Goal: Task Accomplishment & Management: Use online tool/utility

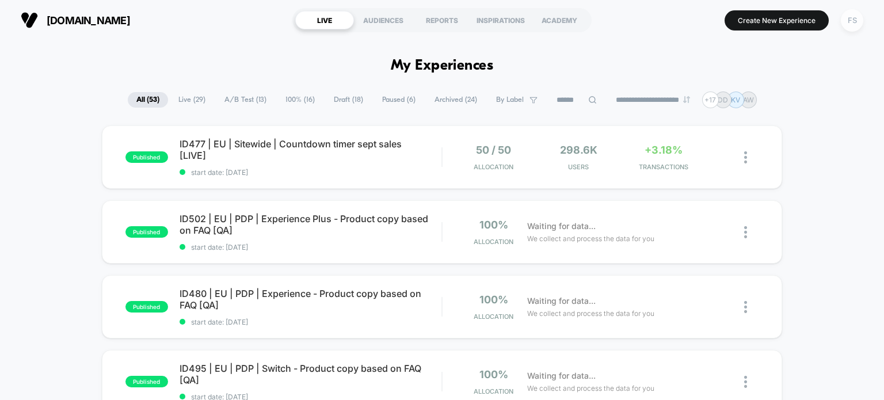
click at [848, 23] on div "FS" at bounding box center [852, 20] width 22 height 22
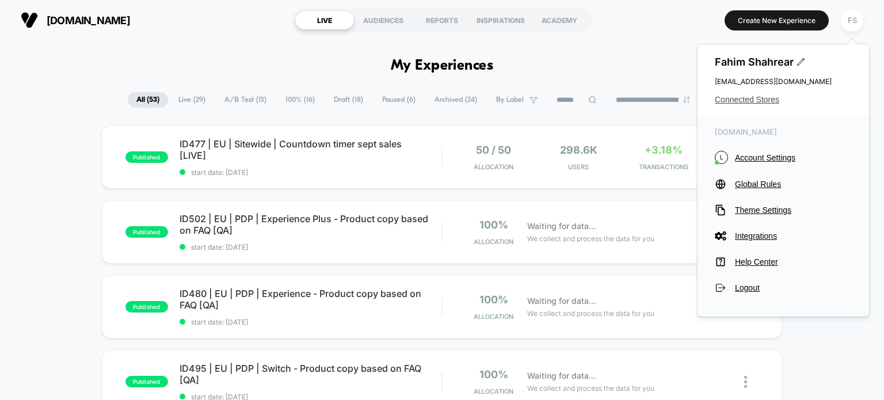
click at [753, 102] on span "Connected Stores" at bounding box center [783, 99] width 137 height 9
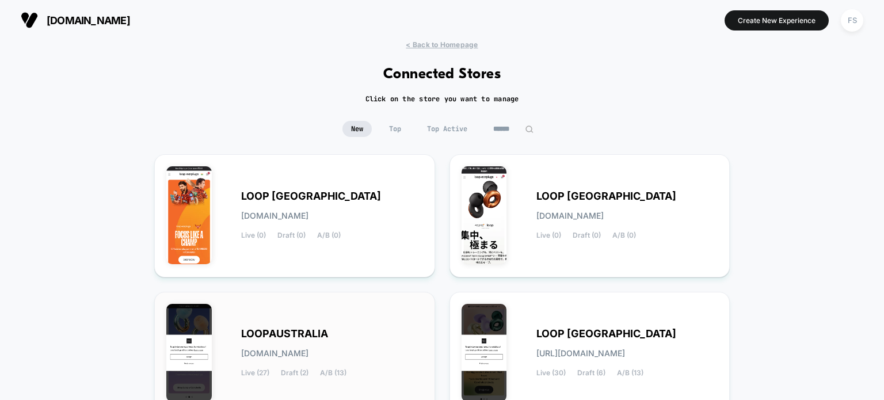
click at [385, 313] on div "LOOPAUSTRALIA [DOMAIN_NAME] Live (27) Draft (2) A/B (13)" at bounding box center [294, 353] width 257 height 99
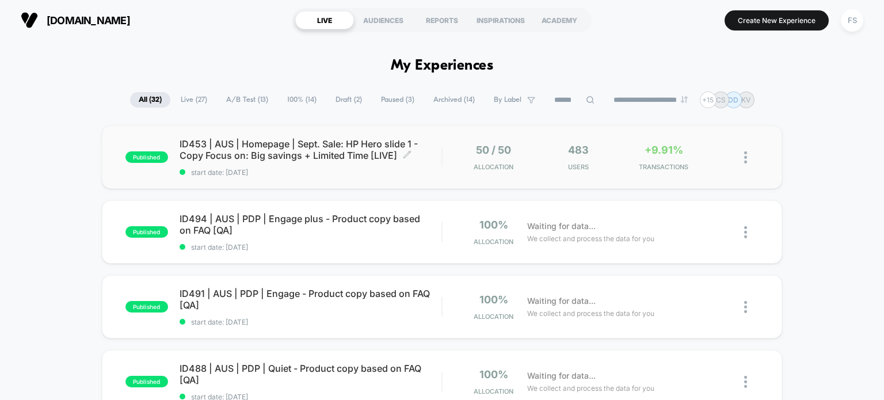
click at [386, 145] on span "ID453 | AUS | Homepage | Sept. Sale: HP Hero slide 1 - Copy Focus on: Big savin…" at bounding box center [311, 149] width 263 height 23
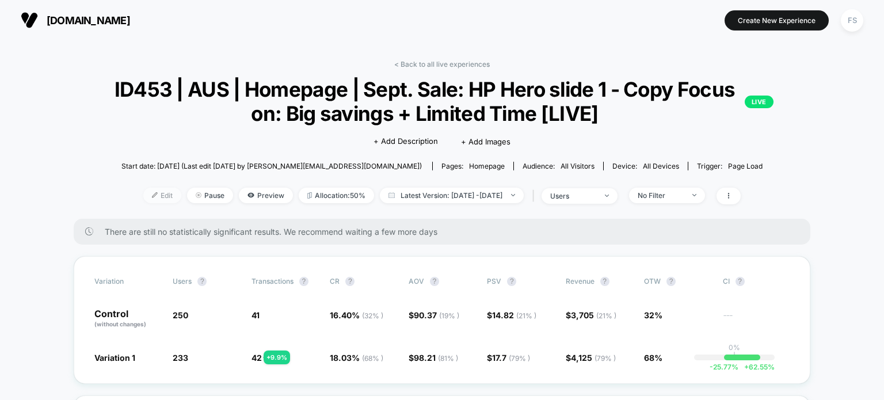
click at [151, 198] on span "Edit" at bounding box center [162, 196] width 38 height 16
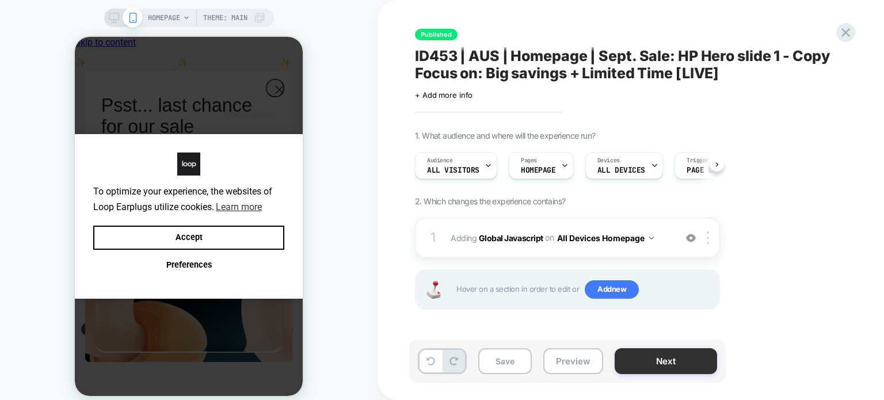
click at [625, 360] on button "Next" at bounding box center [666, 361] width 102 height 26
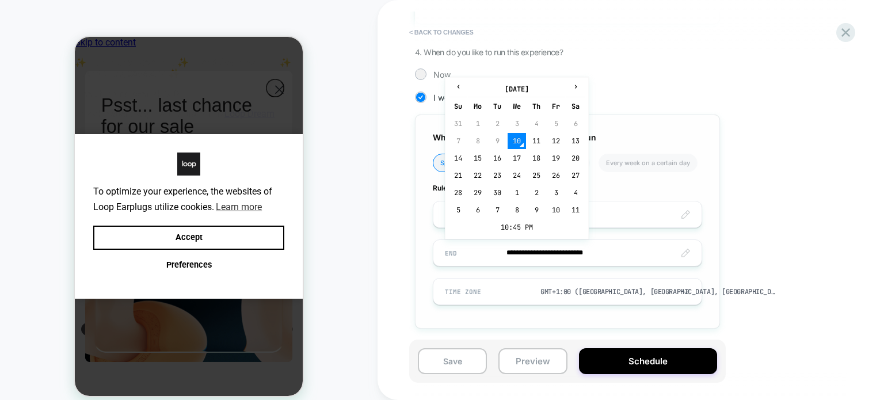
click at [600, 252] on input "**********" at bounding box center [568, 253] width 268 height 27
click at [525, 223] on td "10:45 PM" at bounding box center [517, 227] width 136 height 16
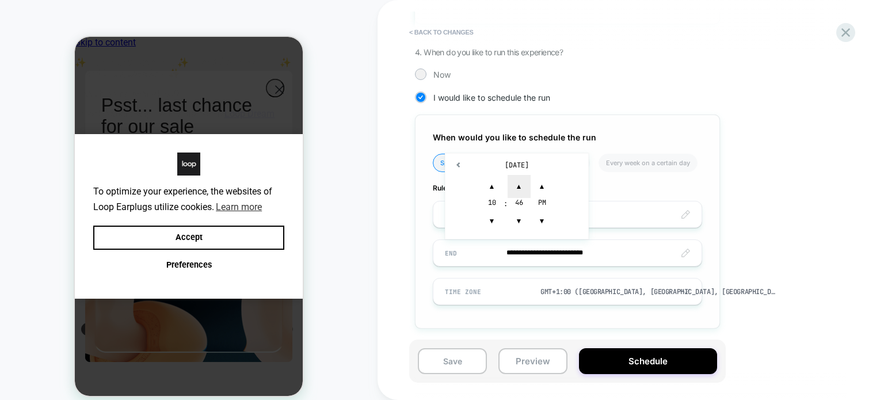
click at [519, 187] on span "▲" at bounding box center [519, 186] width 23 height 23
type input "**********"
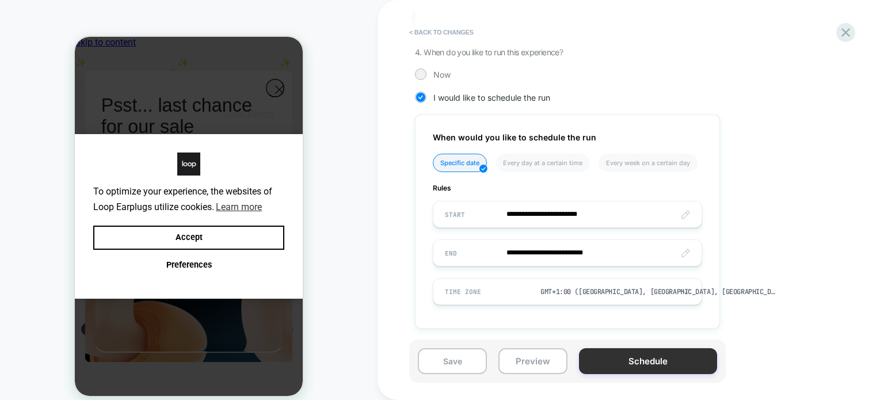
click at [620, 355] on button "Schedule" at bounding box center [648, 361] width 138 height 26
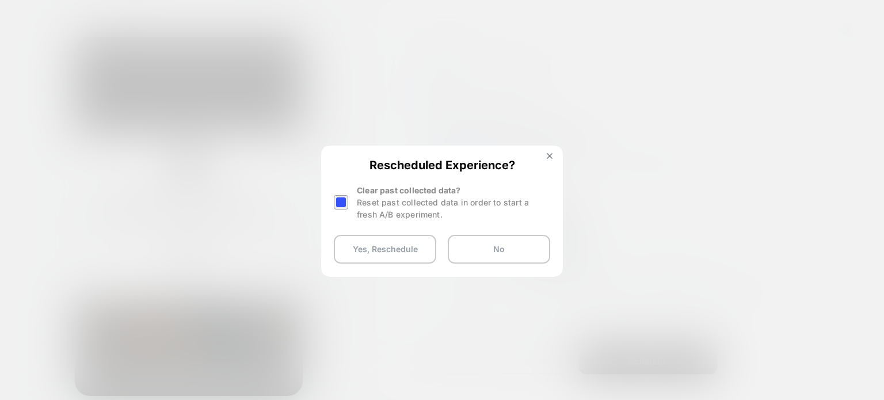
click at [341, 199] on div at bounding box center [341, 202] width 14 height 14
click at [350, 246] on button "Yes, Reschedule" at bounding box center [385, 249] width 102 height 29
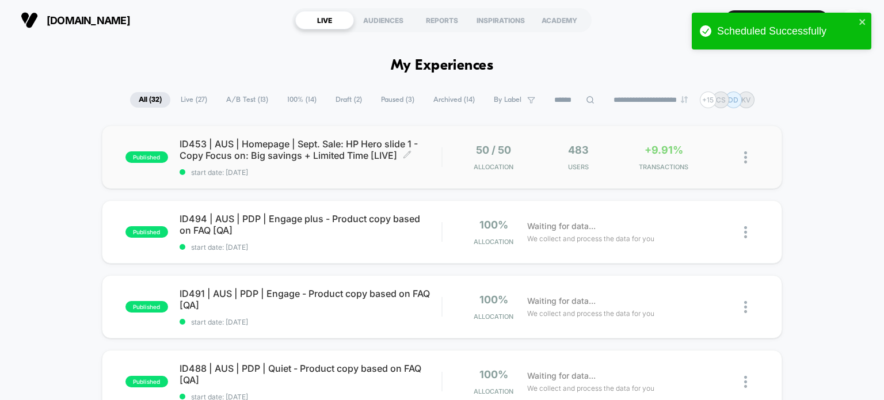
click at [280, 157] on span "ID453 | AUS | Homepage | Sept. Sale: HP Hero slide 1 - Copy Focus on: Big savin…" at bounding box center [311, 149] width 263 height 23
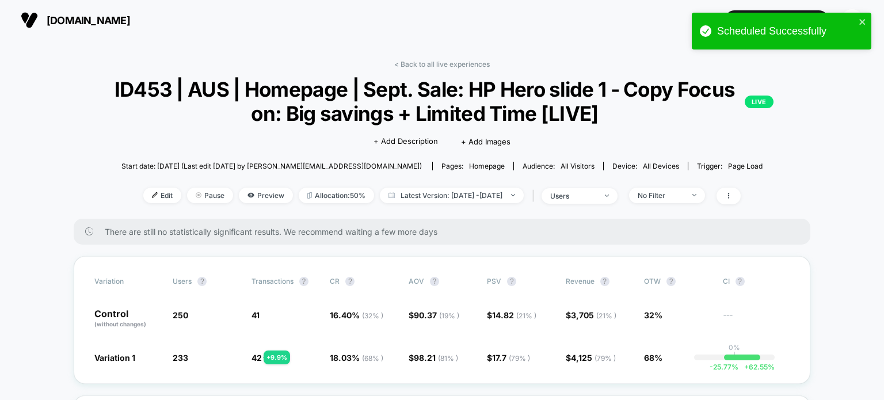
click at [799, 72] on div "< Back to all live experiences ID453 | AUS | Homepage | Sept. Sale: HP Hero sli…" at bounding box center [442, 139] width 737 height 159
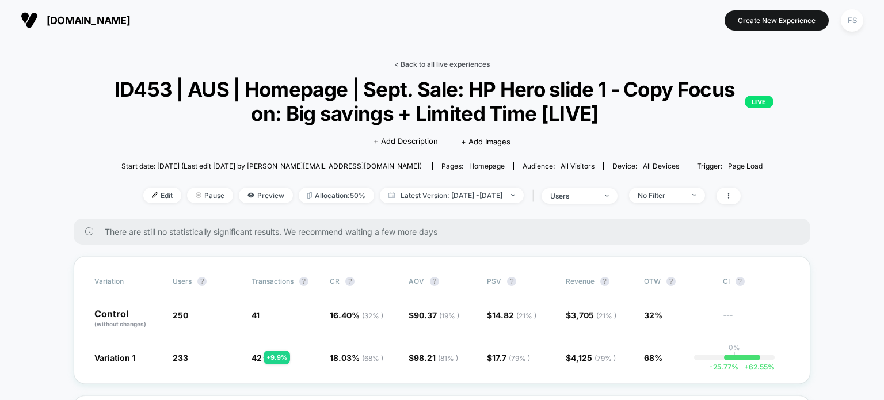
click at [476, 64] on link "< Back to all live experiences" at bounding box center [442, 64] width 96 height 9
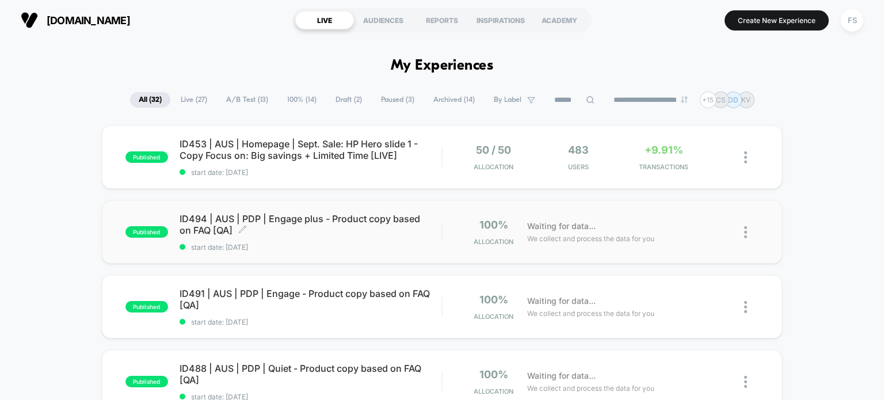
click at [337, 219] on span "ID494 | AUS | PDP | Engage plus - Product copy based on FAQ [QA] Click to edit …" at bounding box center [311, 224] width 263 height 23
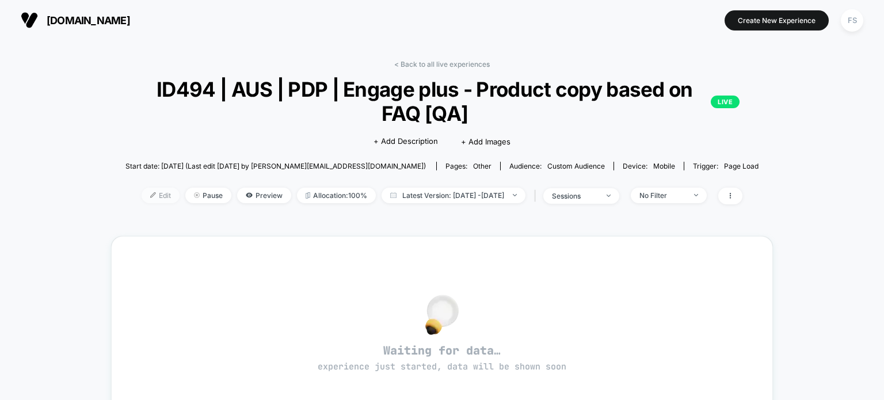
click at [143, 192] on span "Edit" at bounding box center [161, 196] width 38 height 16
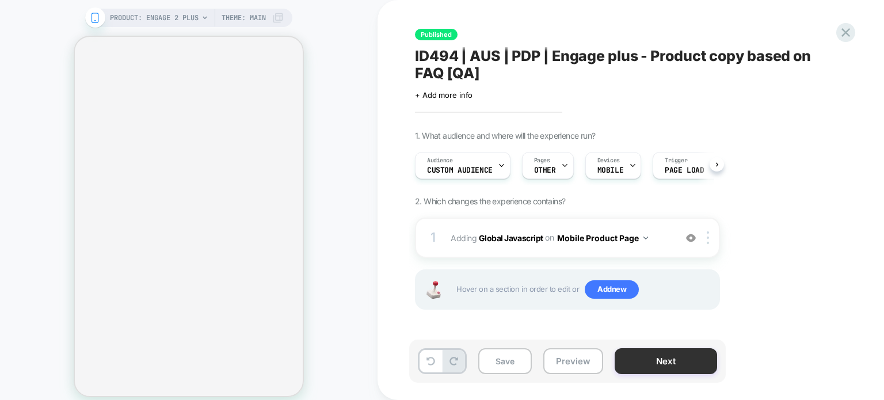
click at [668, 369] on button "Next" at bounding box center [666, 361] width 102 height 26
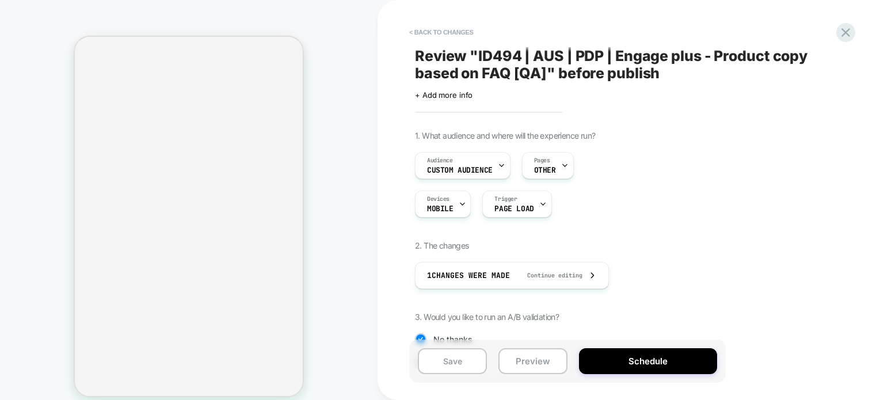
scroll to position [345, 0]
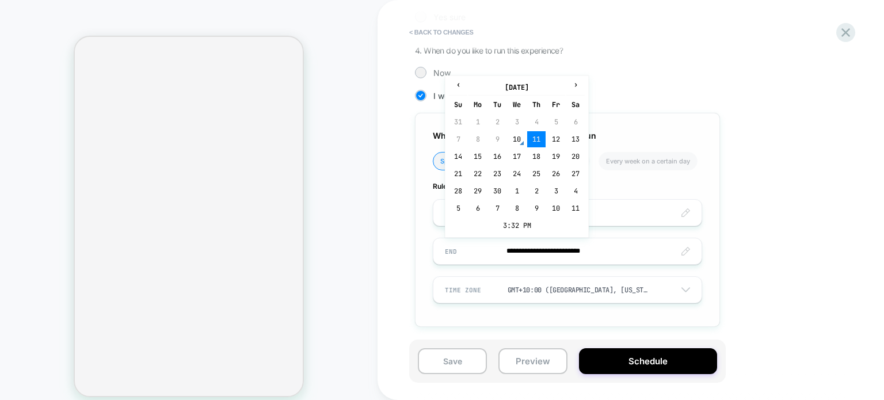
click at [555, 247] on input "**********" at bounding box center [568, 251] width 268 height 27
click at [514, 158] on td "17" at bounding box center [517, 157] width 18 height 16
type input "**********"
click at [550, 251] on input "**********" at bounding box center [568, 251] width 268 height 27
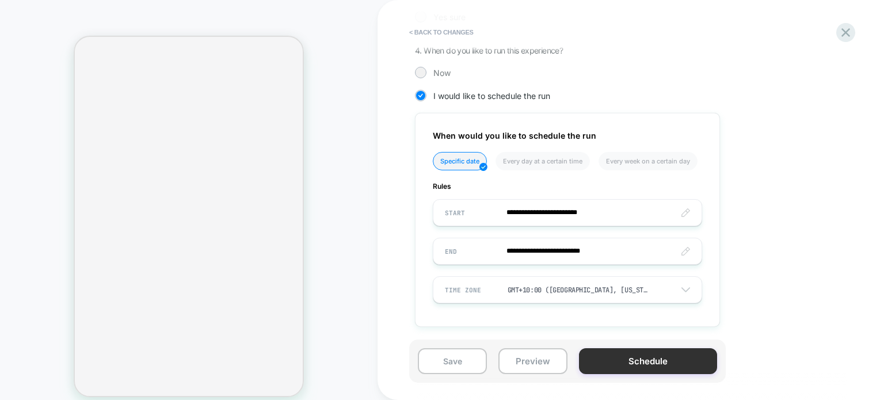
click at [643, 352] on button "Schedule" at bounding box center [648, 361] width 138 height 26
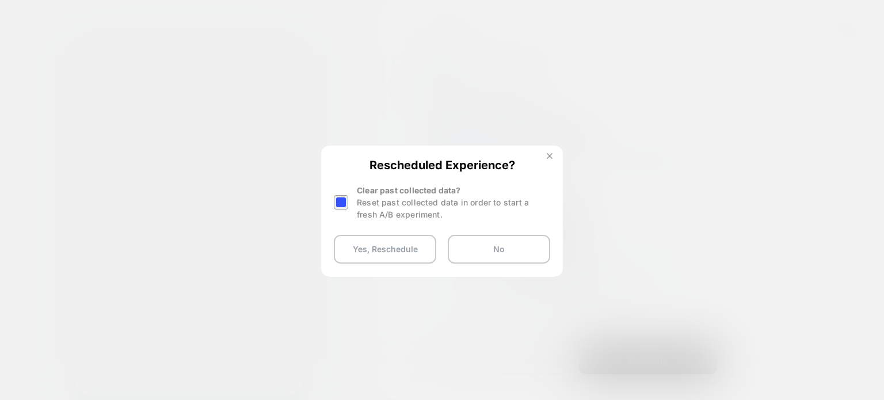
click at [549, 153] on img at bounding box center [550, 156] width 6 height 6
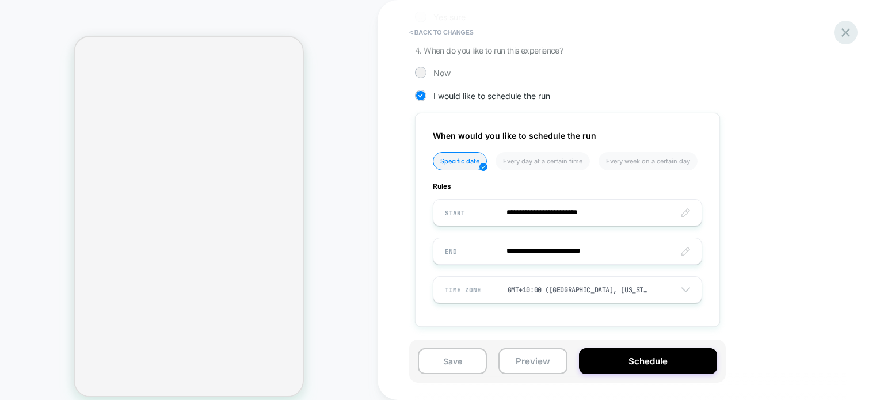
click at [842, 41] on div "< Back to changes" at bounding box center [631, 32] width 432 height 18
click at [844, 41] on div at bounding box center [846, 33] width 24 height 24
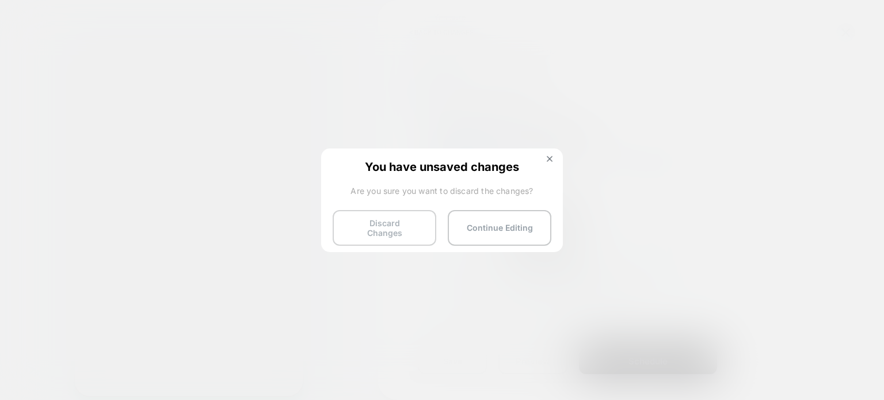
click at [355, 219] on button "Discard Changes" at bounding box center [385, 228] width 104 height 36
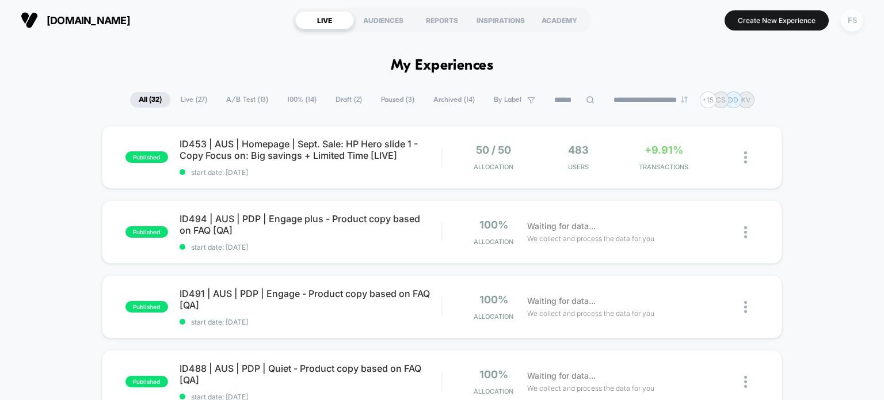
click at [857, 26] on div "FS" at bounding box center [852, 20] width 22 height 22
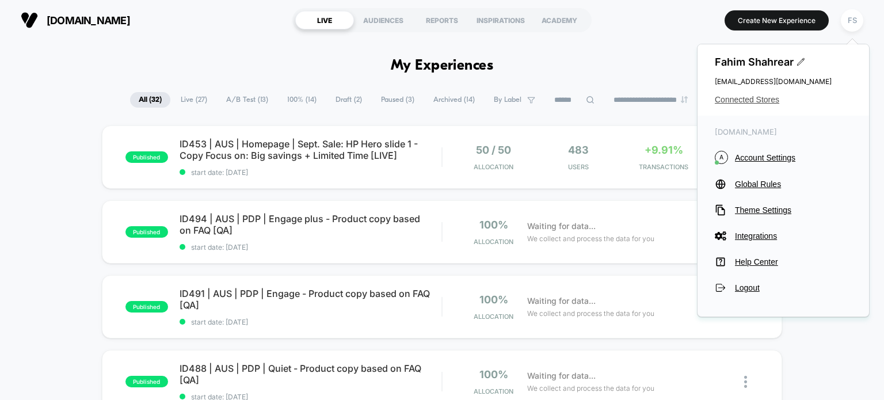
click at [760, 104] on span "Connected Stores" at bounding box center [783, 99] width 137 height 9
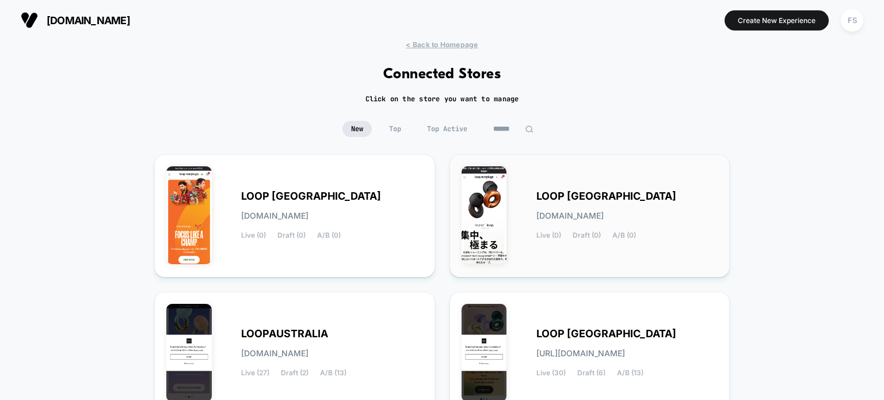
scroll to position [246, 0]
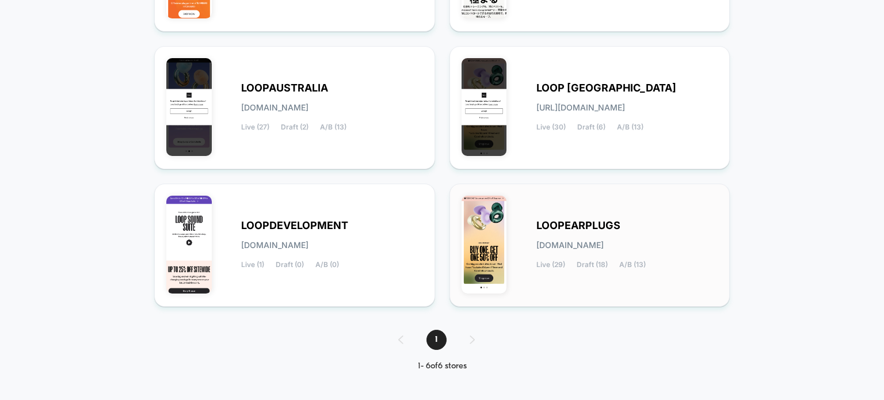
click at [559, 253] on div "LOOPEARPLUGS [DOMAIN_NAME] Live (29) Draft (18) A/B (13)" at bounding box center [628, 245] width 182 height 47
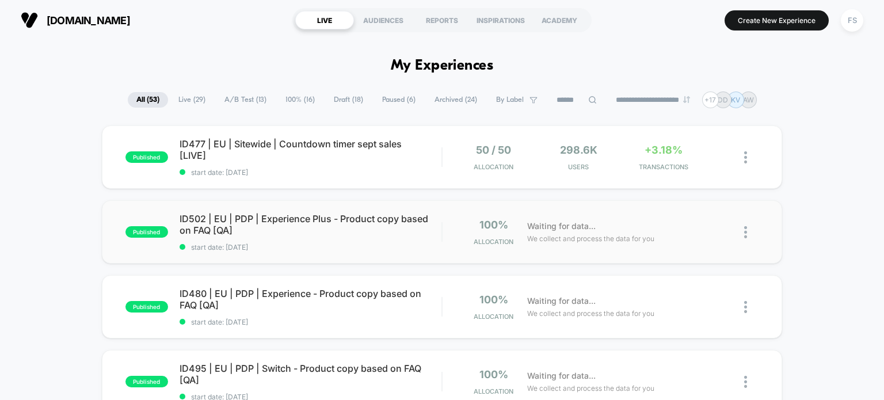
click at [745, 231] on img at bounding box center [746, 232] width 3 height 12
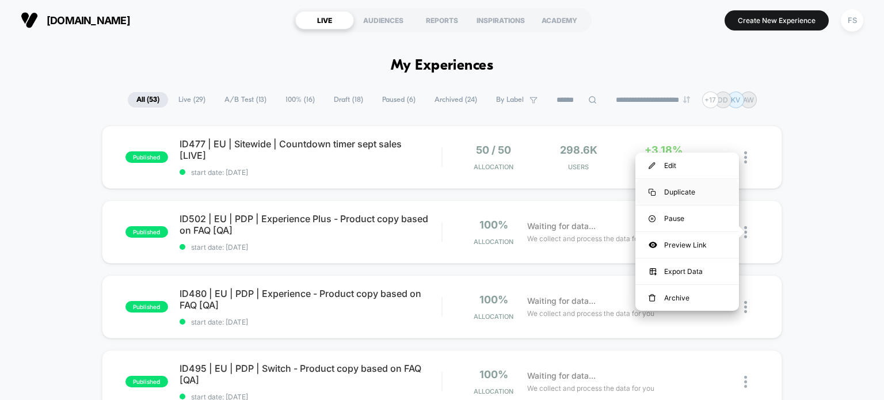
click at [684, 186] on div "Duplicate" at bounding box center [688, 192] width 104 height 26
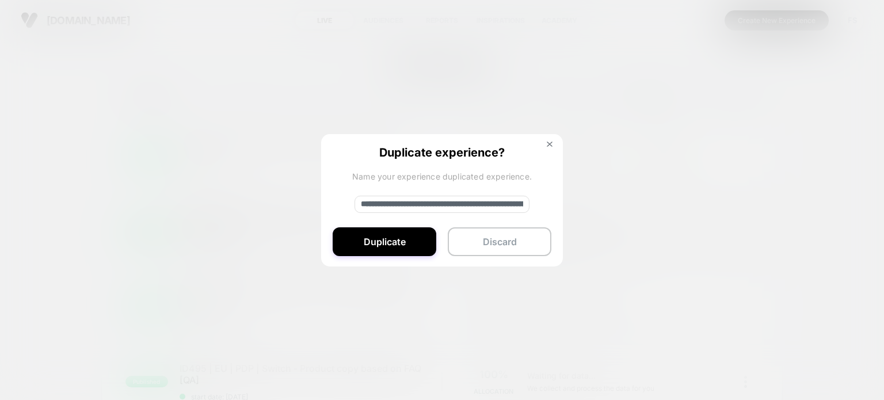
click at [388, 210] on input "**********" at bounding box center [442, 204] width 175 height 17
paste input
type input "**********"
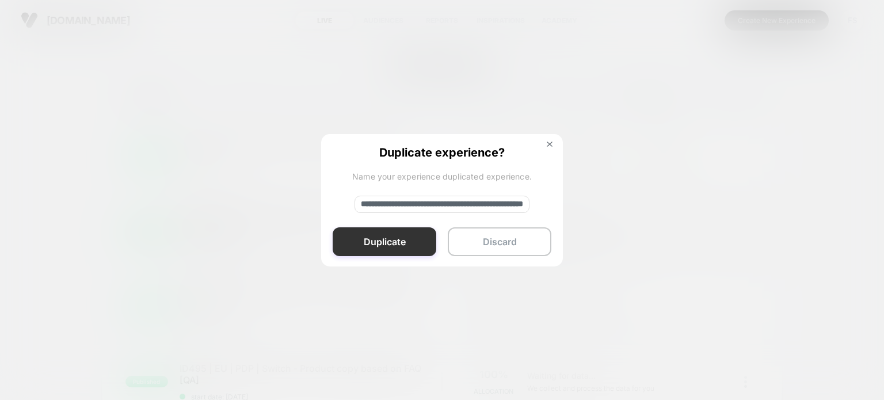
click at [383, 244] on button "Duplicate" at bounding box center [385, 241] width 104 height 29
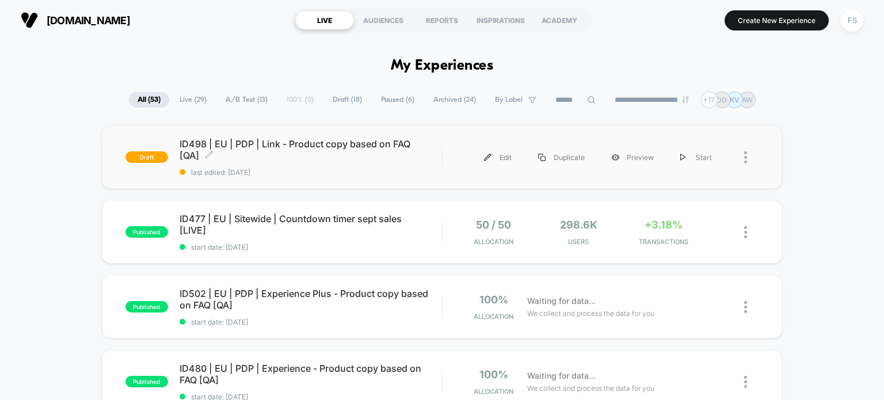
click at [306, 147] on span "ID498 | EU | PDP | Link - Product copy based on FAQ [QA] Click to edit experien…" at bounding box center [311, 149] width 263 height 23
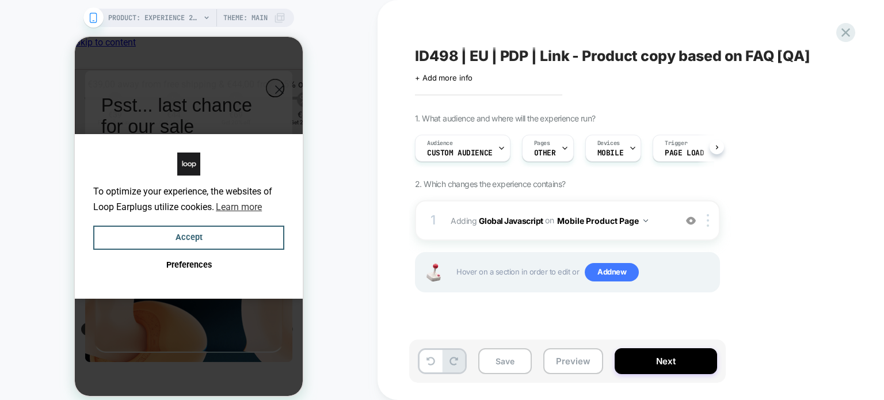
scroll to position [0, 9]
click at [449, 144] on span "Audience" at bounding box center [440, 143] width 26 height 8
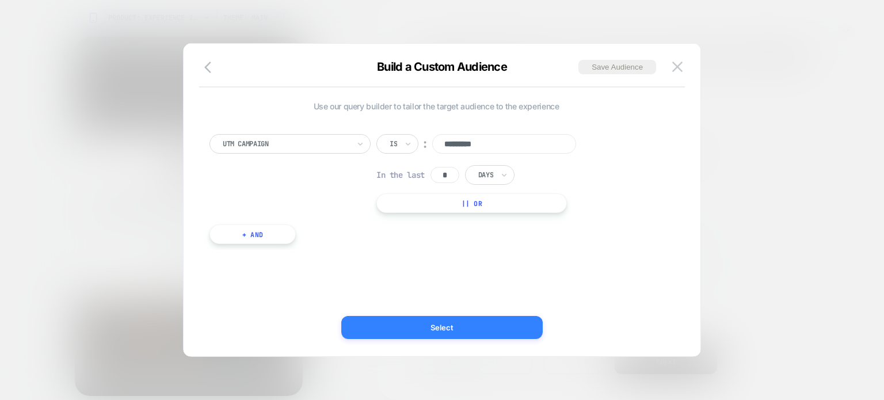
type input "*********"
click at [446, 322] on button "Select" at bounding box center [442, 327] width 202 height 23
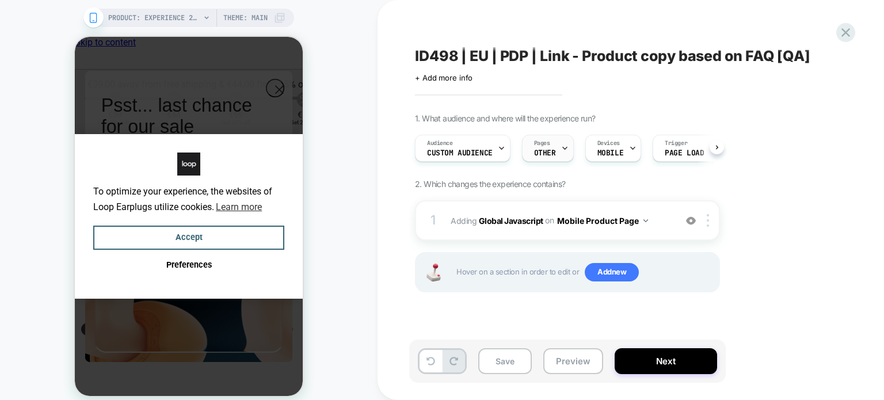
click at [549, 145] on div "Pages OTHER" at bounding box center [545, 148] width 45 height 26
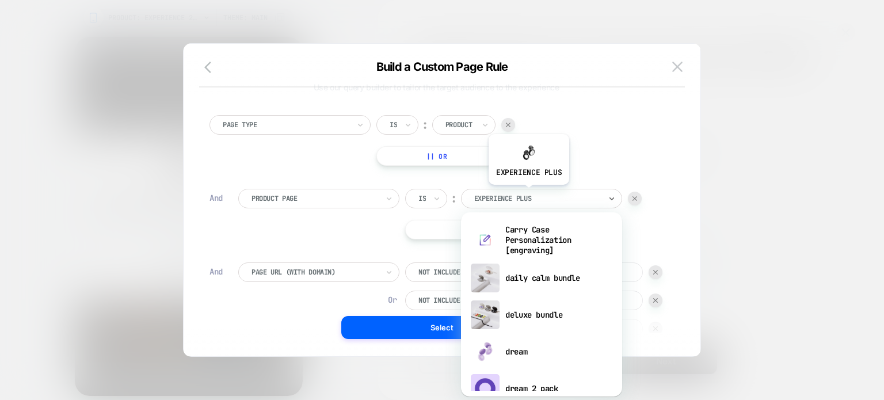
click at [528, 193] on div at bounding box center [537, 198] width 127 height 10
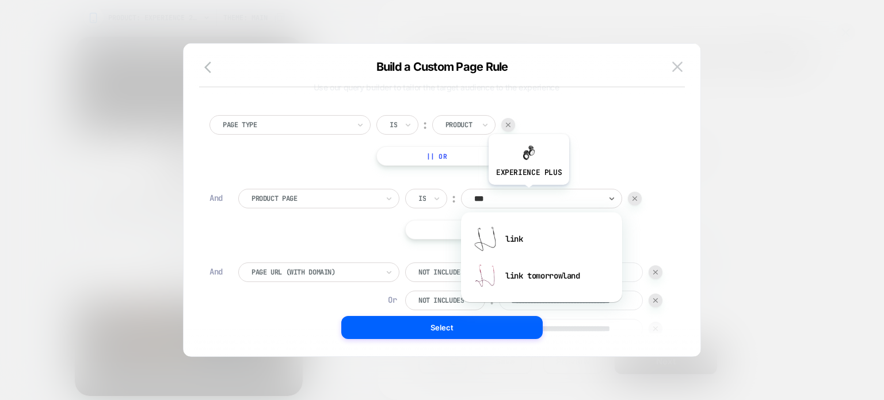
type input "****"
click at [521, 236] on div "link" at bounding box center [542, 239] width 150 height 37
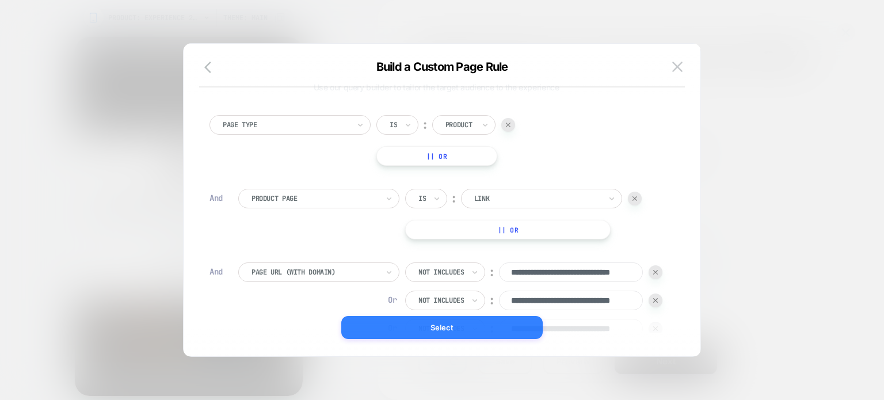
click at [492, 326] on button "Select" at bounding box center [442, 327] width 202 height 23
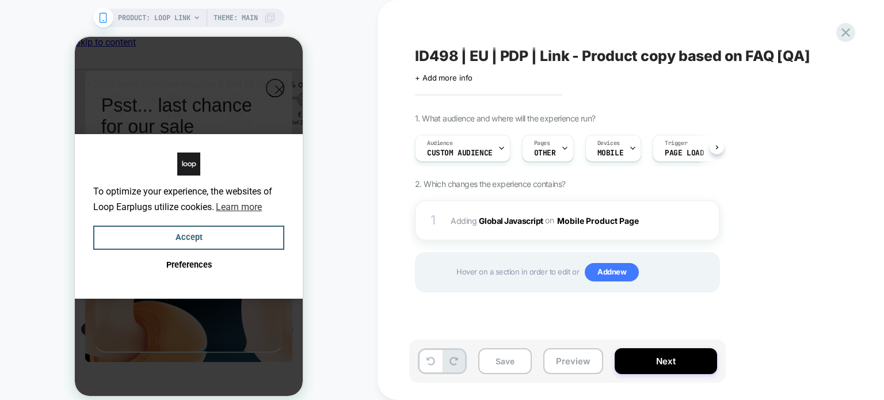
scroll to position [0, 1]
click at [636, 364] on button "Next" at bounding box center [666, 361] width 102 height 26
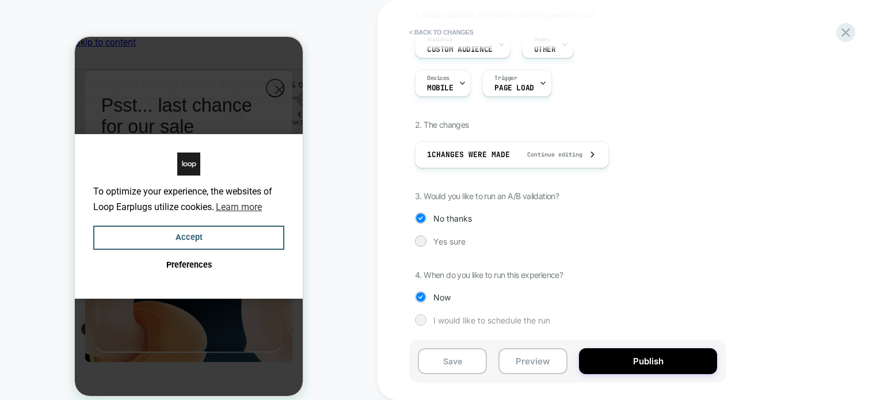
scroll to position [0, 0]
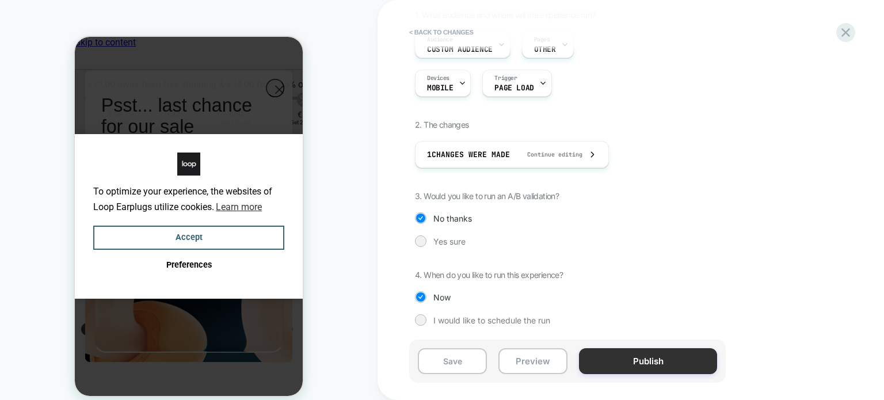
click at [640, 359] on button "Publish" at bounding box center [648, 361] width 138 height 26
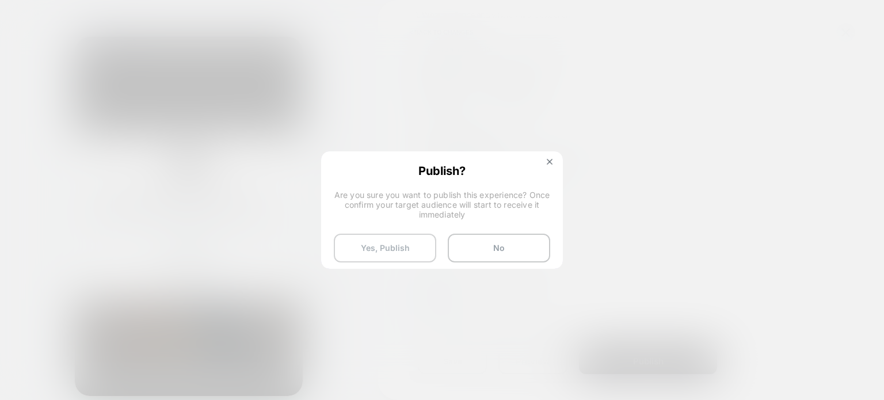
click at [381, 239] on button "Yes, Publish" at bounding box center [385, 248] width 102 height 29
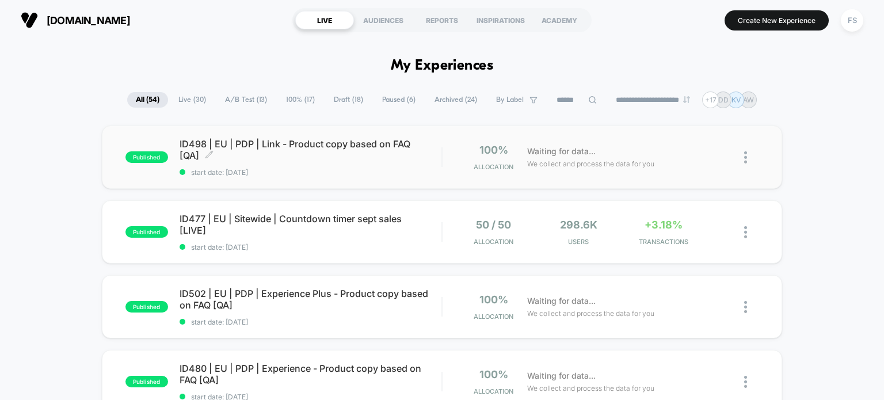
click at [369, 149] on span "ID498 | EU | PDP | Link - Product copy based on FAQ [QA] Click to edit experien…" at bounding box center [311, 149] width 263 height 23
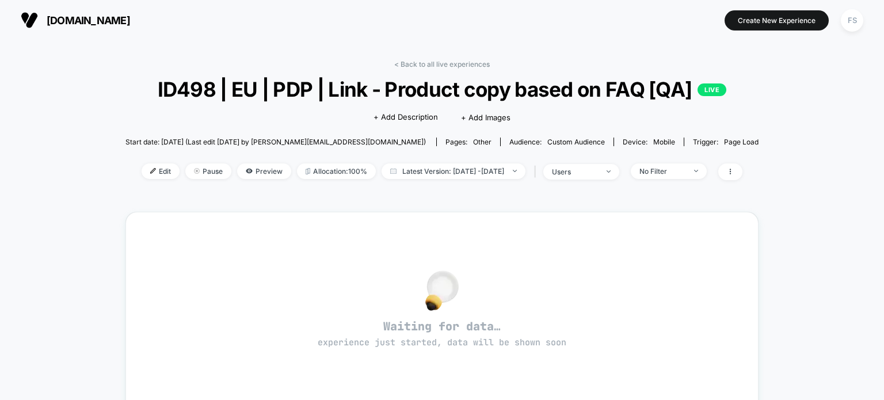
click at [145, 180] on div "Edit Pause Preview Allocation: 100% Latest Version: [DATE] - [DATE] | users No …" at bounding box center [442, 172] width 633 height 17
click at [142, 175] on span "Edit" at bounding box center [161, 172] width 38 height 16
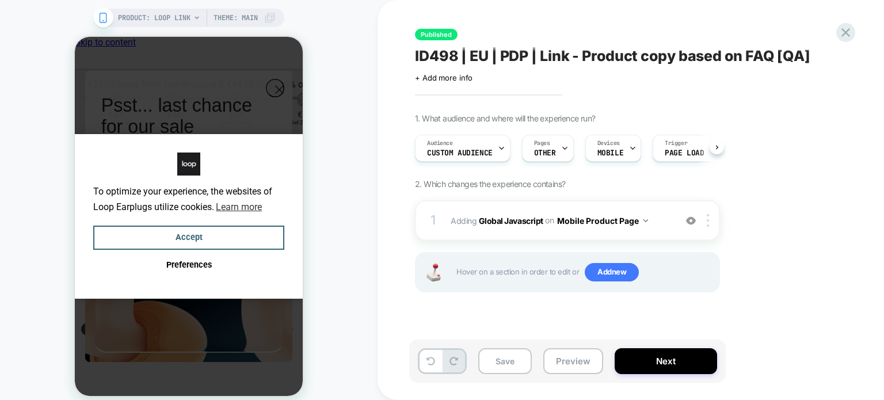
scroll to position [0, 9]
click at [458, 143] on div "Audience Custom Audience" at bounding box center [460, 148] width 89 height 26
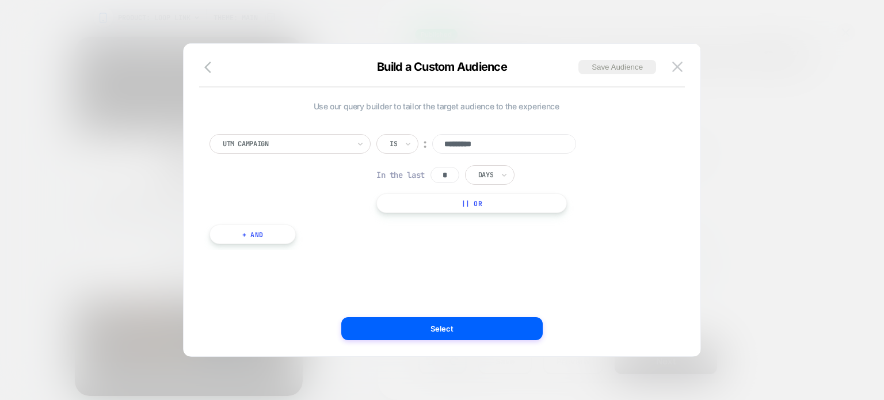
scroll to position [0, 0]
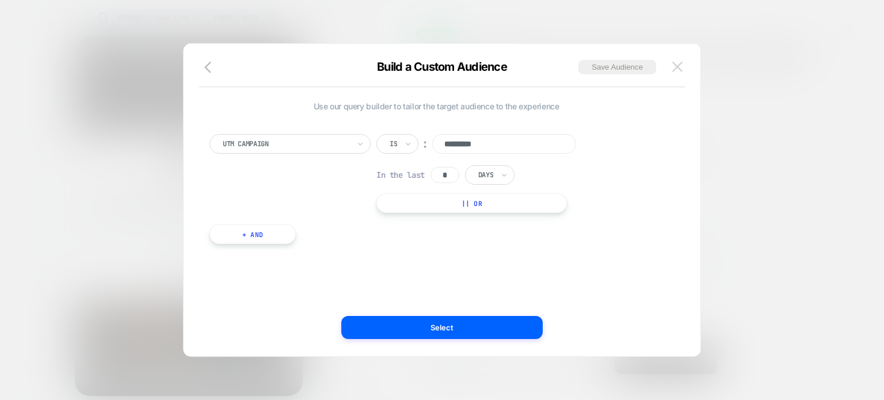
click at [678, 64] on img at bounding box center [678, 67] width 10 height 10
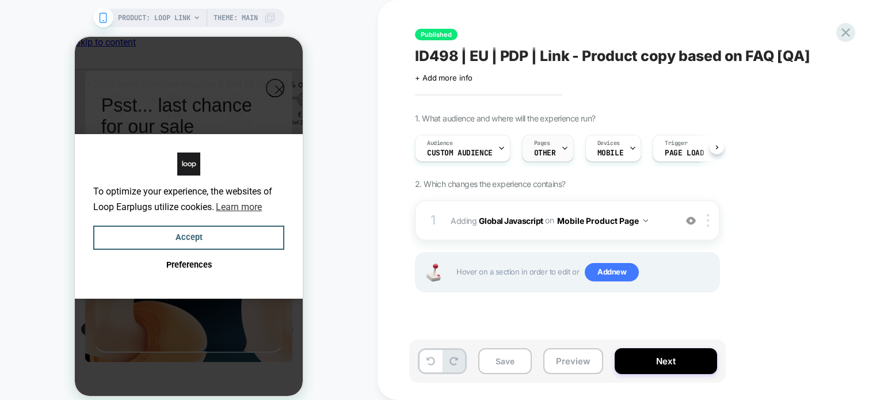
click at [549, 148] on div "Pages OTHER" at bounding box center [545, 148] width 45 height 26
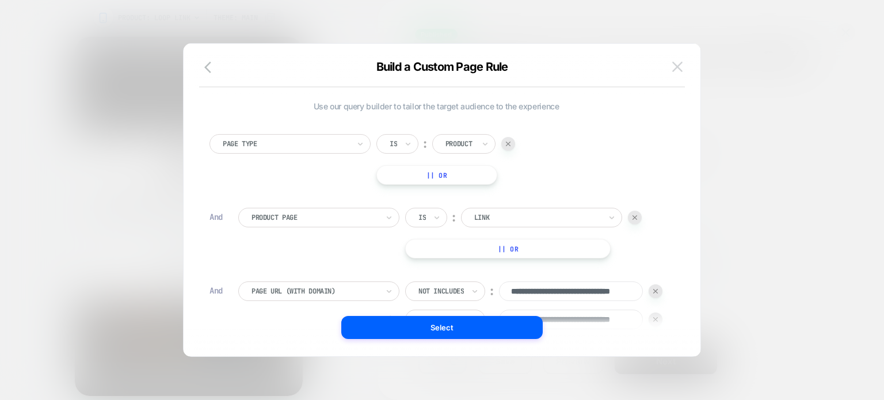
click at [681, 69] on img at bounding box center [678, 67] width 10 height 10
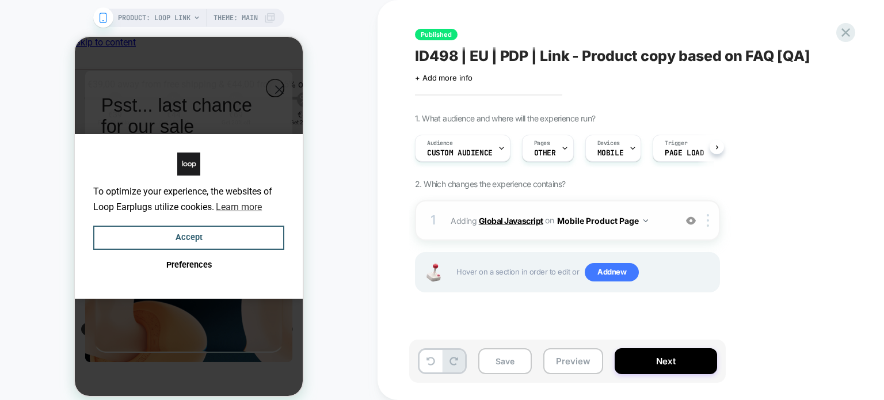
click at [504, 223] on b "Global Javascript" at bounding box center [511, 220] width 64 height 10
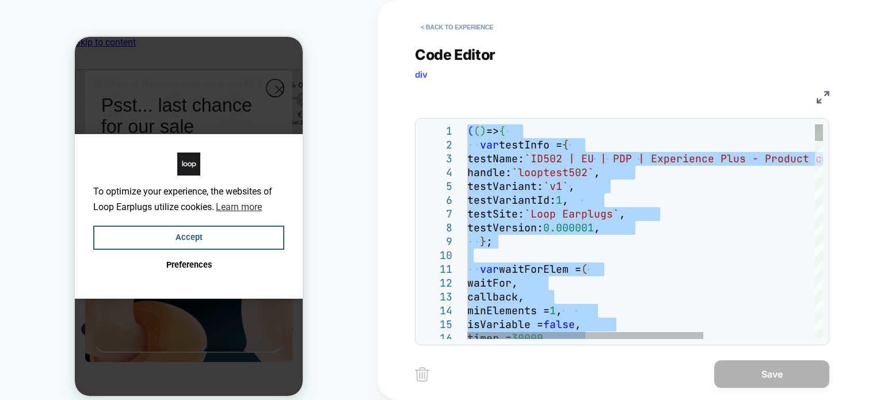
type textarea "**********"
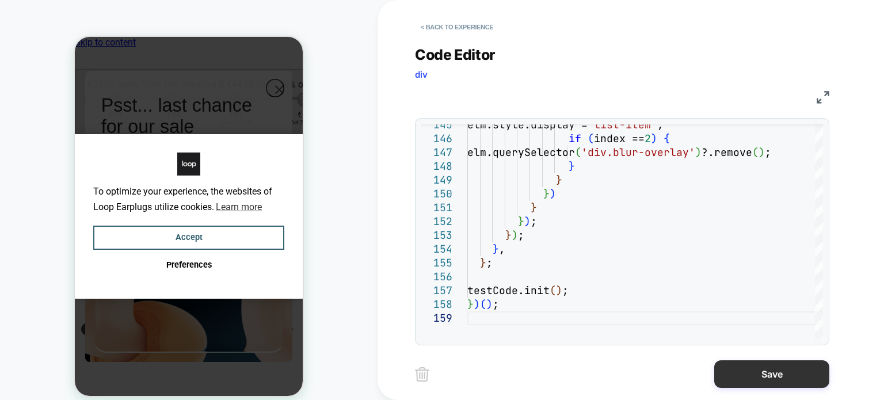
click at [787, 381] on button "Save" at bounding box center [772, 374] width 115 height 28
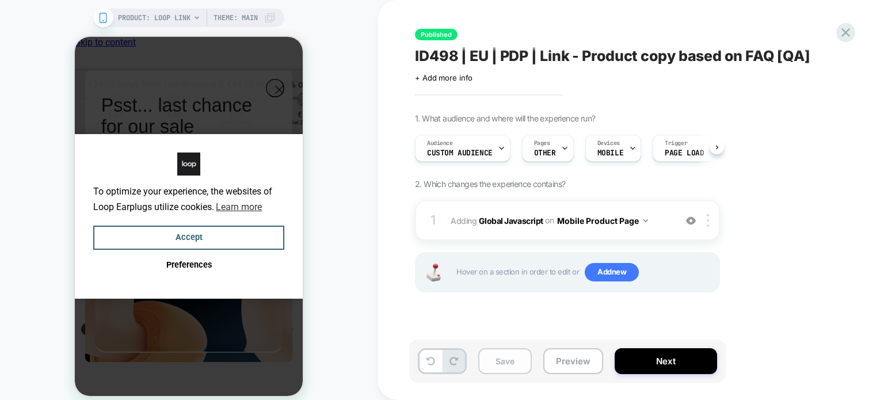
click at [511, 360] on button "Save" at bounding box center [505, 361] width 54 height 26
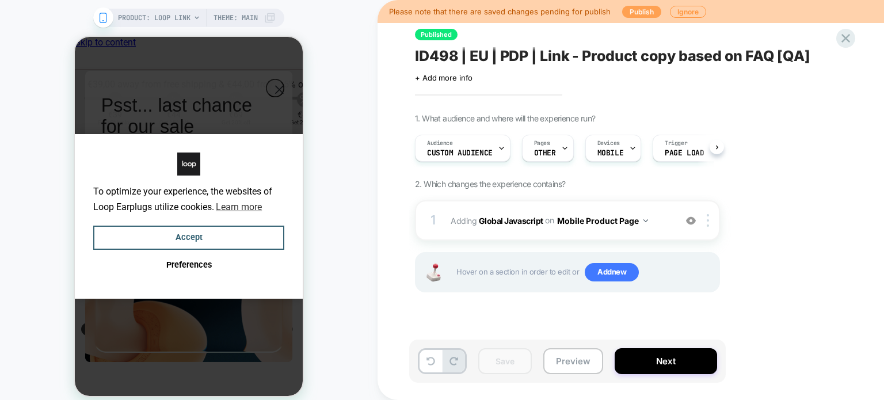
click at [645, 8] on button "Publish" at bounding box center [641, 12] width 39 height 12
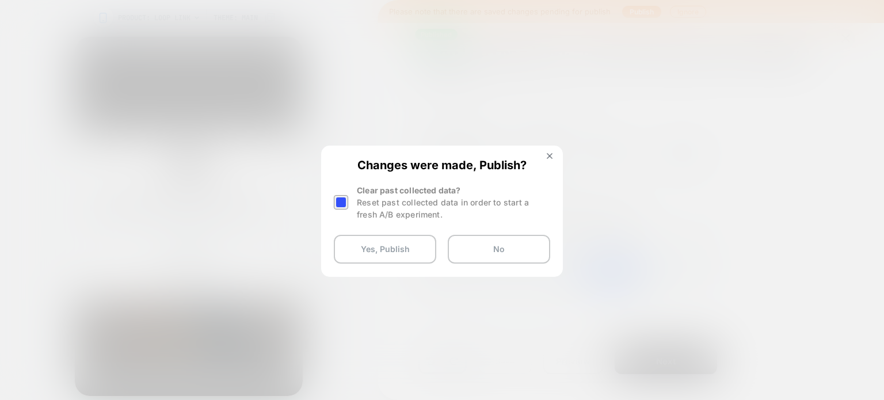
click at [344, 203] on div at bounding box center [341, 202] width 14 height 14
click at [363, 246] on button "Yes, Publish" at bounding box center [385, 249] width 102 height 29
